Goal: Task Accomplishment & Management: Use online tool/utility

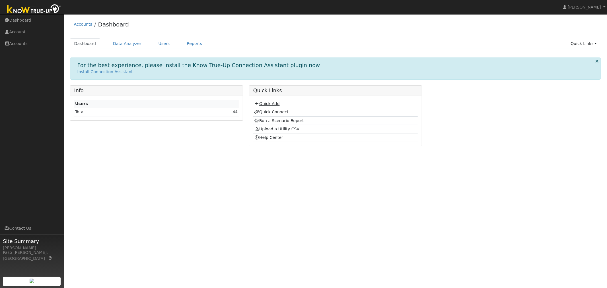
click at [263, 103] on link "Quick Add" at bounding box center [266, 103] width 25 height 5
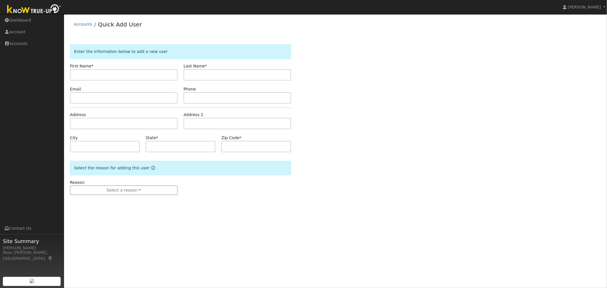
click at [129, 73] on input "text" at bounding box center [124, 74] width 108 height 11
click at [92, 75] on input "text" at bounding box center [124, 74] width 108 height 11
type input "[PERSON_NAME]"
type input "Fullerton"
click at [93, 121] on input "text" at bounding box center [124, 123] width 108 height 11
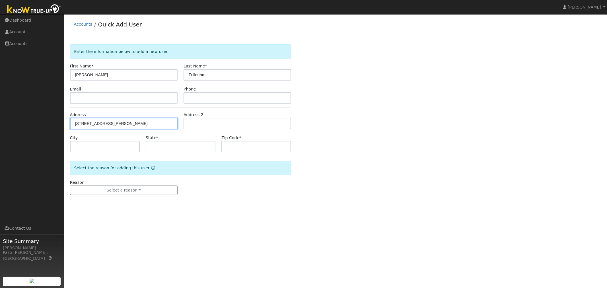
type input "[STREET_ADDRESS]"
type input "Paso Robles"
type input "CA"
type input "93446"
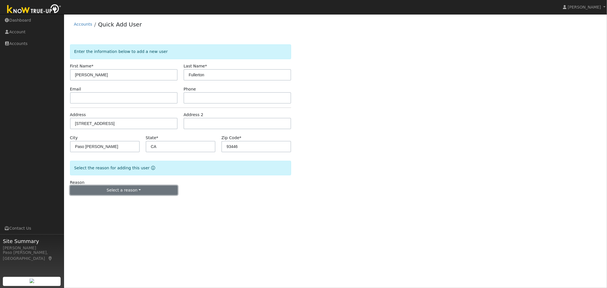
drag, startPoint x: 146, startPoint y: 192, endPoint x: 143, endPoint y: 204, distance: 12.0
click at [146, 192] on button "Select a reason" at bounding box center [124, 191] width 108 height 10
click at [99, 212] on link "New customer adding solar" at bounding box center [101, 210] width 63 height 8
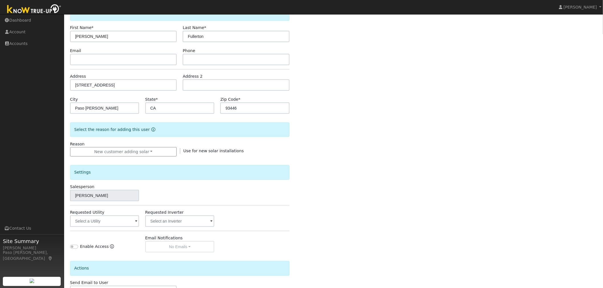
scroll to position [80, 0]
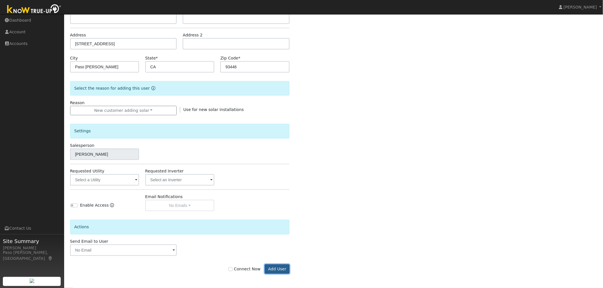
click at [271, 269] on button "Add User" at bounding box center [277, 270] width 25 height 10
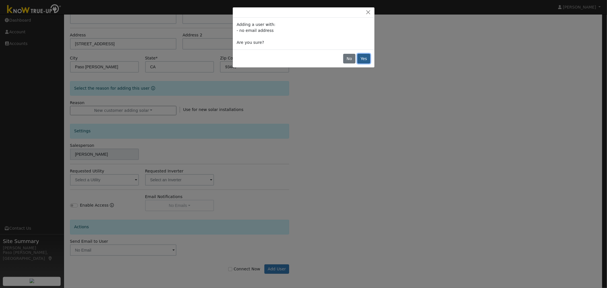
click at [368, 59] on button "Yes" at bounding box center [364, 59] width 13 height 10
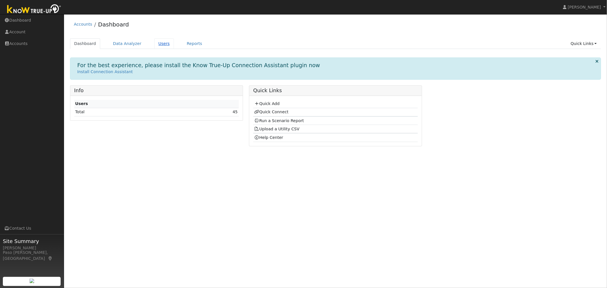
click at [161, 41] on link "Users" at bounding box center [164, 43] width 20 height 11
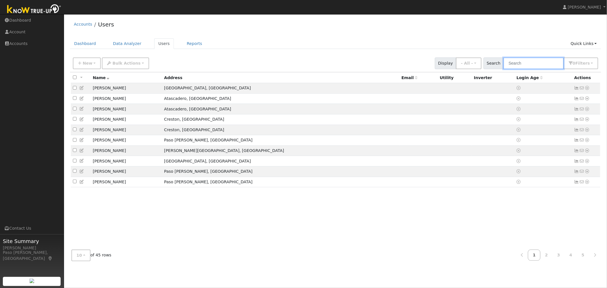
click at [532, 59] on input "text" at bounding box center [534, 64] width 60 height 12
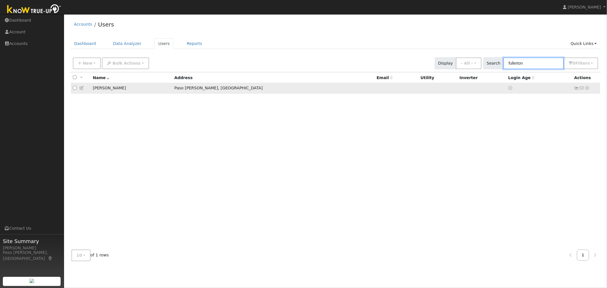
type input "fullerton"
click at [587, 89] on icon at bounding box center [587, 88] width 5 height 4
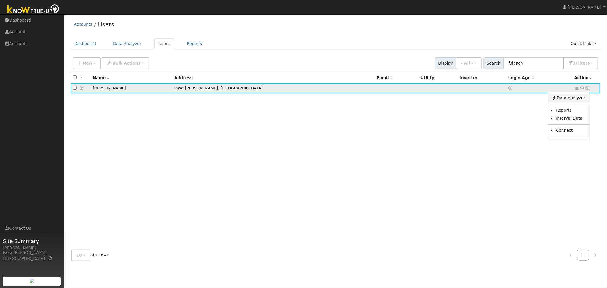
click at [574, 99] on link "Data Analyzer" at bounding box center [568, 98] width 41 height 8
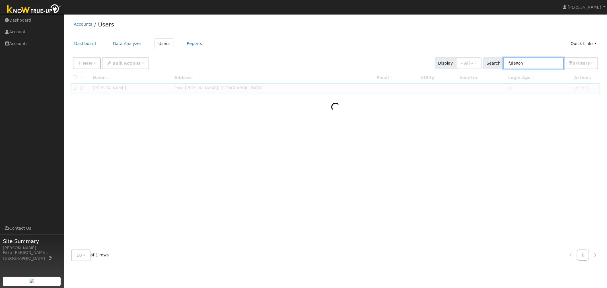
click at [532, 63] on input "fullerton" at bounding box center [534, 64] width 60 height 12
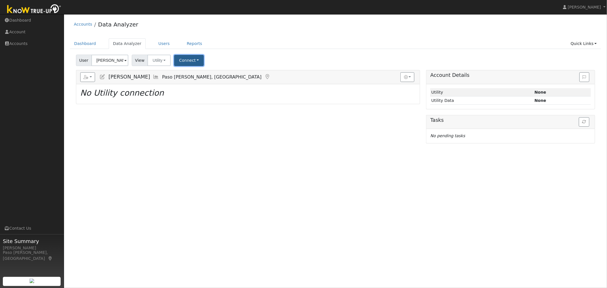
click at [192, 60] on button "Connect" at bounding box center [189, 60] width 30 height 11
click at [189, 75] on link "Select a Provider" at bounding box center [197, 73] width 44 height 8
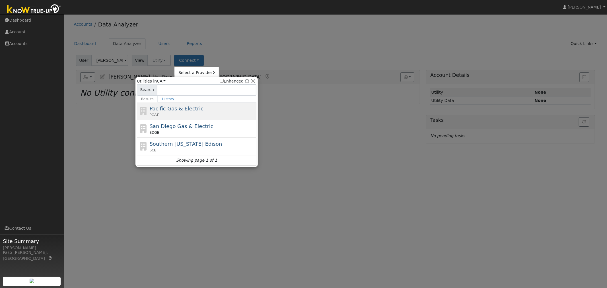
click at [166, 111] on span "Pacific Gas & Electric" at bounding box center [177, 109] width 54 height 6
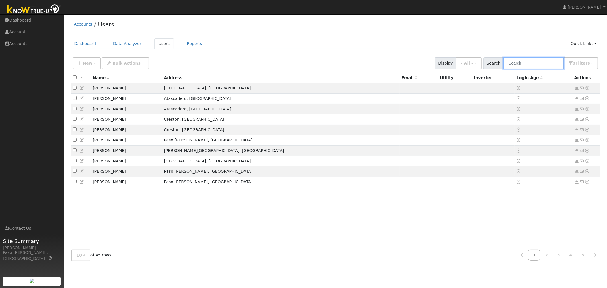
click at [539, 62] on input "text" at bounding box center [534, 64] width 60 height 12
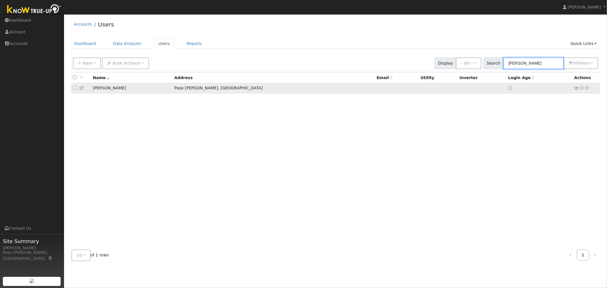
type input "fuller"
click at [588, 90] on icon at bounding box center [587, 88] width 5 height 4
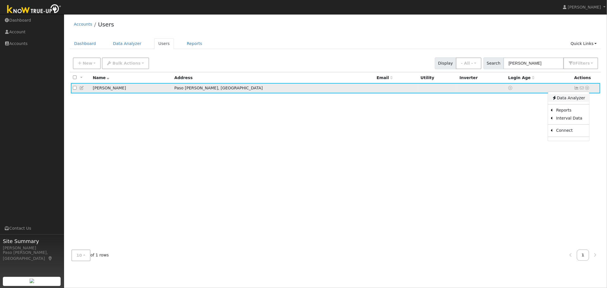
click at [577, 97] on link "Data Analyzer" at bounding box center [568, 98] width 41 height 8
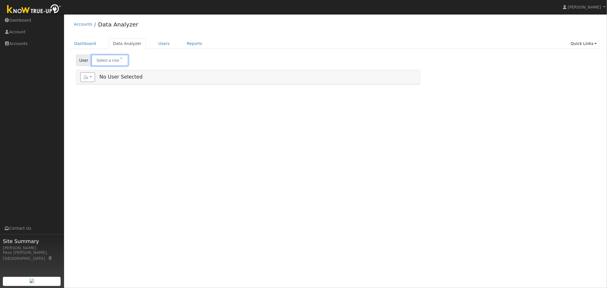
type input "[PERSON_NAME]"
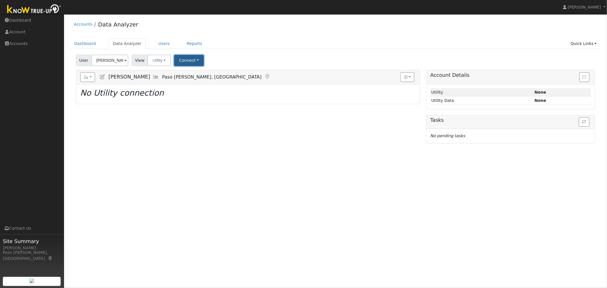
click at [196, 62] on button "Connect" at bounding box center [189, 60] width 30 height 11
click at [186, 74] on link "Select a Provider" at bounding box center [197, 73] width 44 height 8
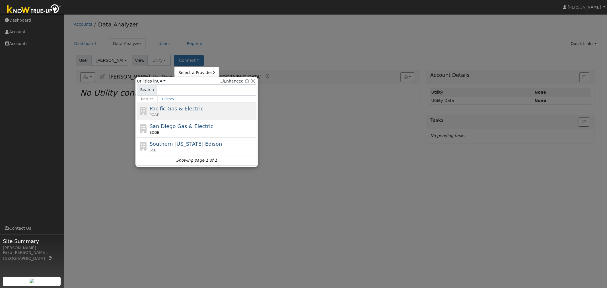
click at [175, 114] on div "PG&E" at bounding box center [203, 114] width 106 height 5
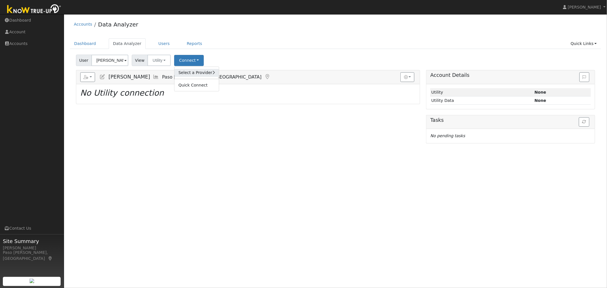
click at [181, 70] on link "Select a Provider" at bounding box center [197, 73] width 44 height 8
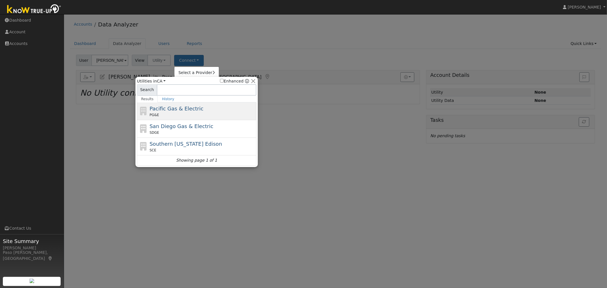
click at [191, 112] on span "Pacific Gas & Electric" at bounding box center [177, 109] width 54 height 6
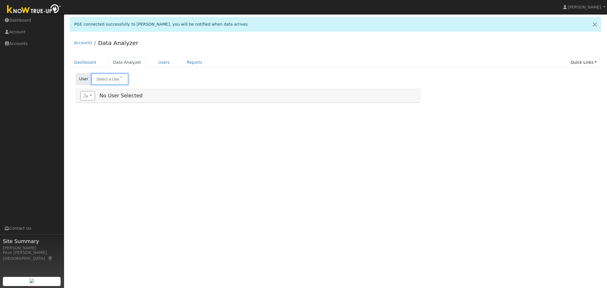
type input "[PERSON_NAME]"
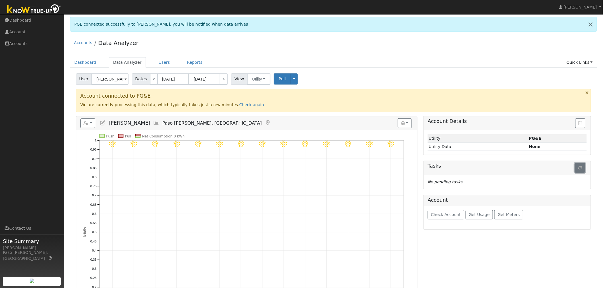
click at [580, 167] on icon "button" at bounding box center [580, 168] width 4 height 4
click at [274, 76] on button "Pull" at bounding box center [282, 78] width 17 height 11
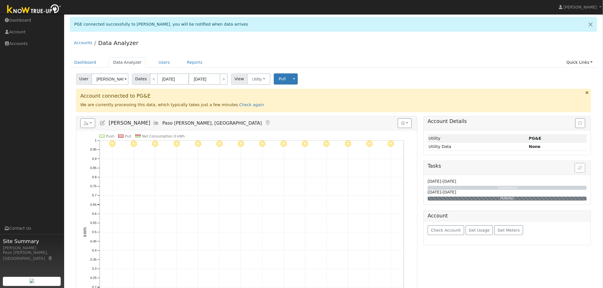
click at [579, 167] on h5 "Tasks" at bounding box center [506, 166] width 159 height 6
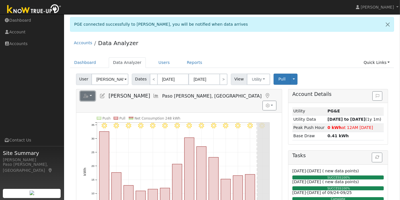
click at [89, 95] on button "button" at bounding box center [87, 96] width 15 height 10
click at [0, 0] on link "Scenario" at bounding box center [0, 0] width 0 height 0
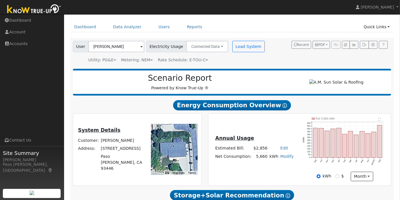
scroll to position [95, 0]
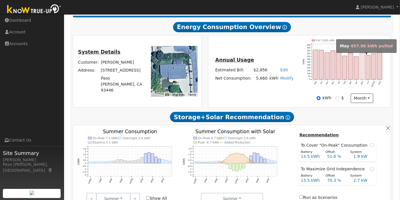
click at [362, 66] on rect "onclick=""" at bounding box center [362, 66] width 5 height 26
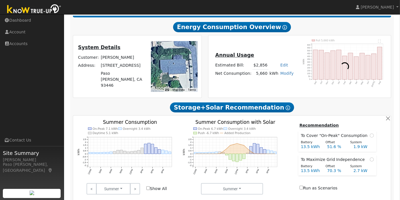
click at [362, 66] on div at bounding box center [345, 66] width 90 height 54
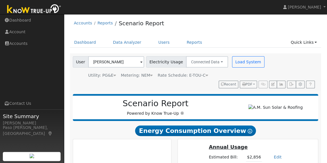
scroll to position [0, 0]
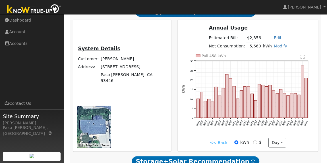
scroll to position [129, 0]
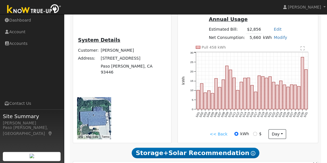
click at [218, 132] on link "<< Back" at bounding box center [219, 135] width 18 height 6
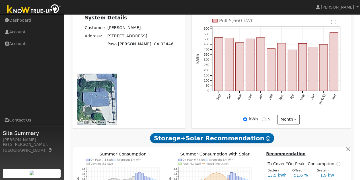
scroll to position [186, 0]
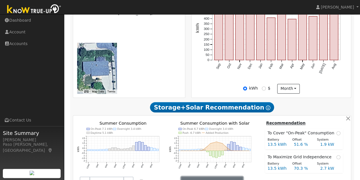
click at [222, 176] on button "Summer" at bounding box center [212, 181] width 62 height 11
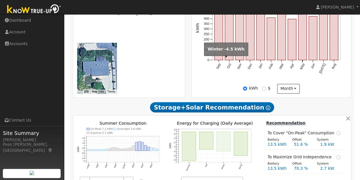
click at [223, 132] on rect "onclick=""" at bounding box center [224, 141] width 14 height 19
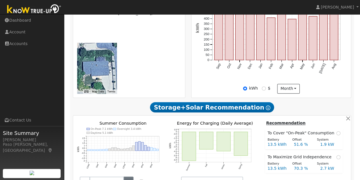
click at [128, 176] on link ">" at bounding box center [129, 181] width 10 height 11
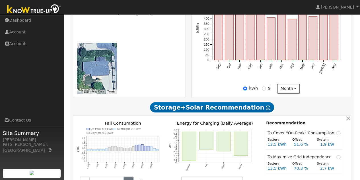
click at [128, 176] on link ">" at bounding box center [129, 181] width 10 height 11
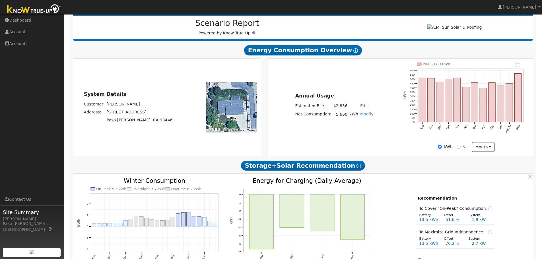
scroll to position [73, 0]
